Goal: Task Accomplishment & Management: Complete application form

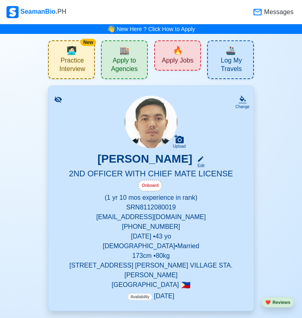
click at [175, 60] on span "Apply Jobs" at bounding box center [177, 61] width 31 height 10
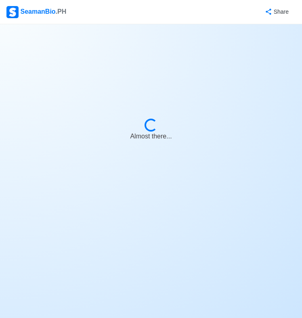
select select "2nd Officer"
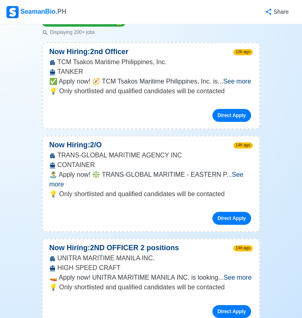
scroll to position [121, 0]
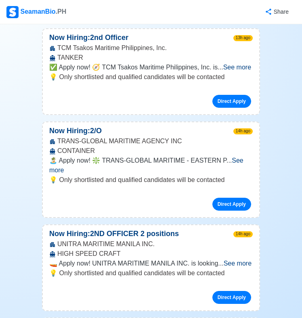
click at [237, 260] on span "See more" at bounding box center [238, 263] width 28 height 7
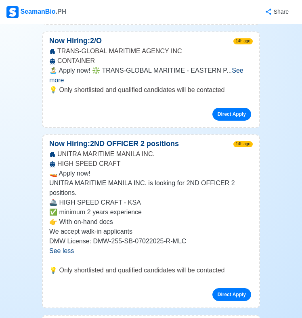
scroll to position [282, 0]
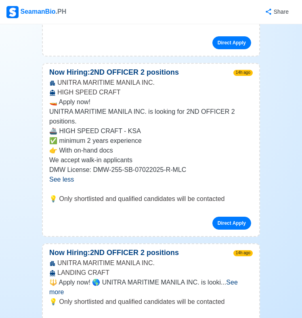
click at [238, 279] on span "See more" at bounding box center [143, 287] width 188 height 17
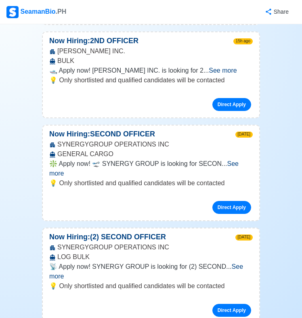
scroll to position [767, 0]
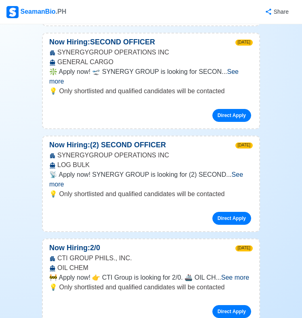
click at [225, 68] on span "See more" at bounding box center [143, 76] width 189 height 17
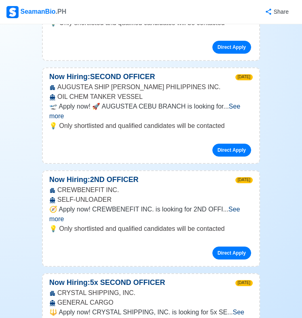
scroll to position [1090, 0]
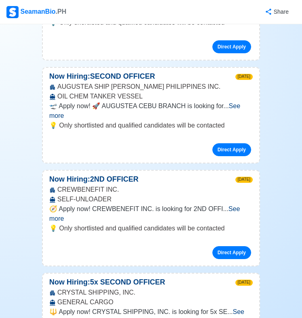
click at [239, 205] on span "See more" at bounding box center [144, 213] width 190 height 17
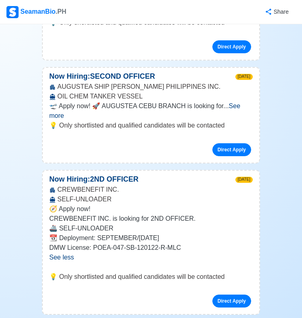
scroll to position [1211, 0]
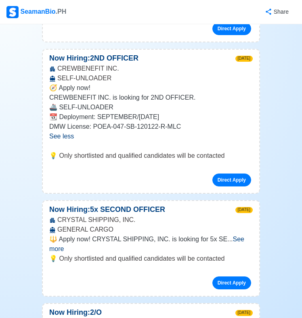
click at [237, 236] on span "See more" at bounding box center [146, 244] width 195 height 17
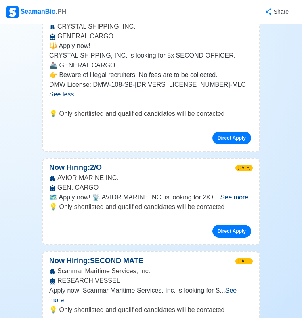
scroll to position [1493, 0]
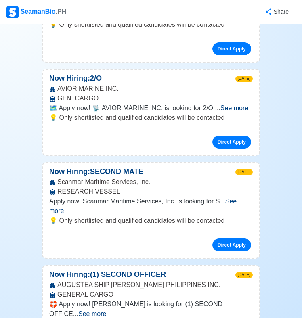
click at [236, 198] on span "See more" at bounding box center [142, 206] width 187 height 17
